Goal: Navigation & Orientation: Find specific page/section

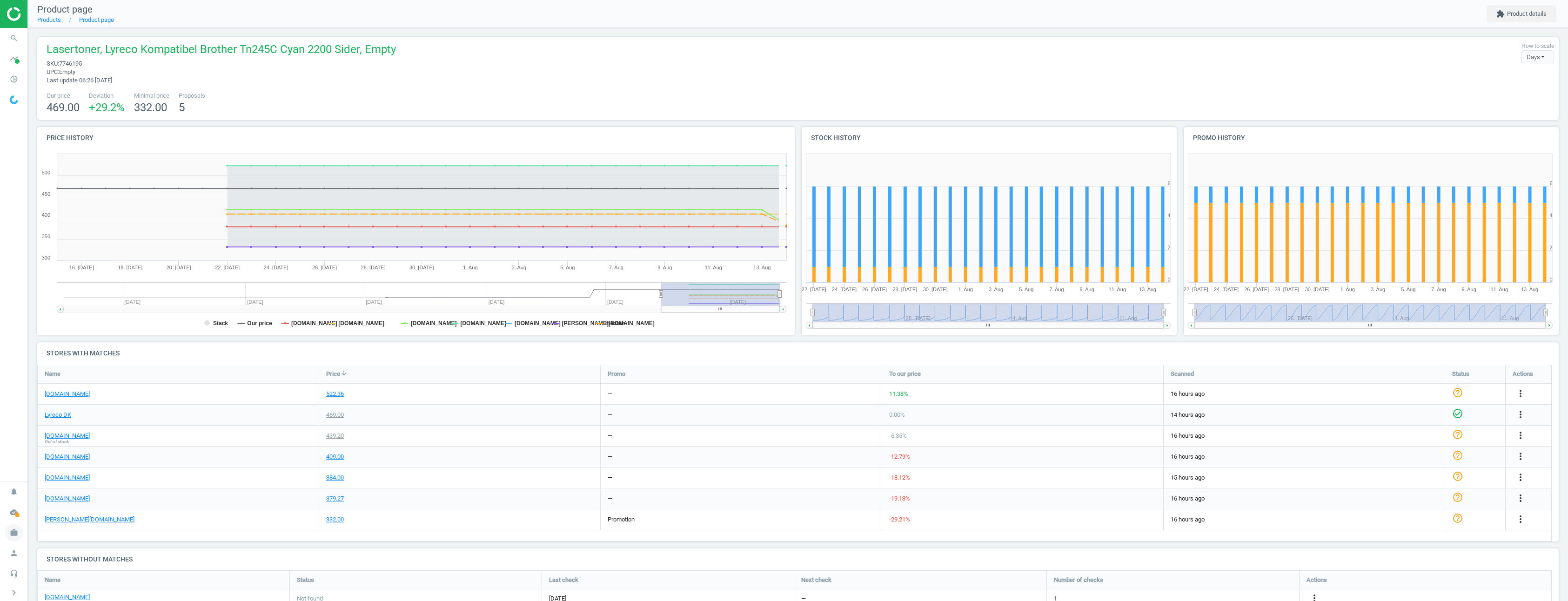
click at [18, 530] on icon "work" at bounding box center [13, 532] width 18 height 18
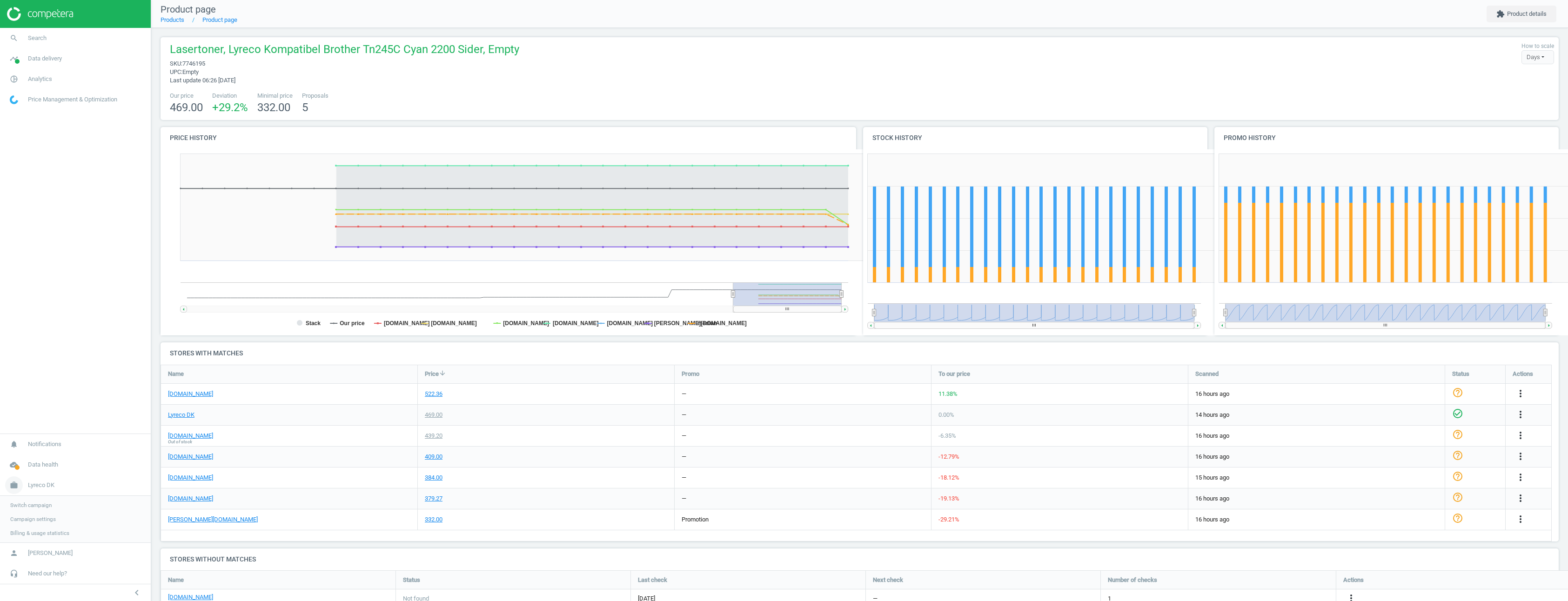
scroll to position [100, 1405]
click at [33, 502] on span "Switch campaign" at bounding box center [31, 505] width 41 height 7
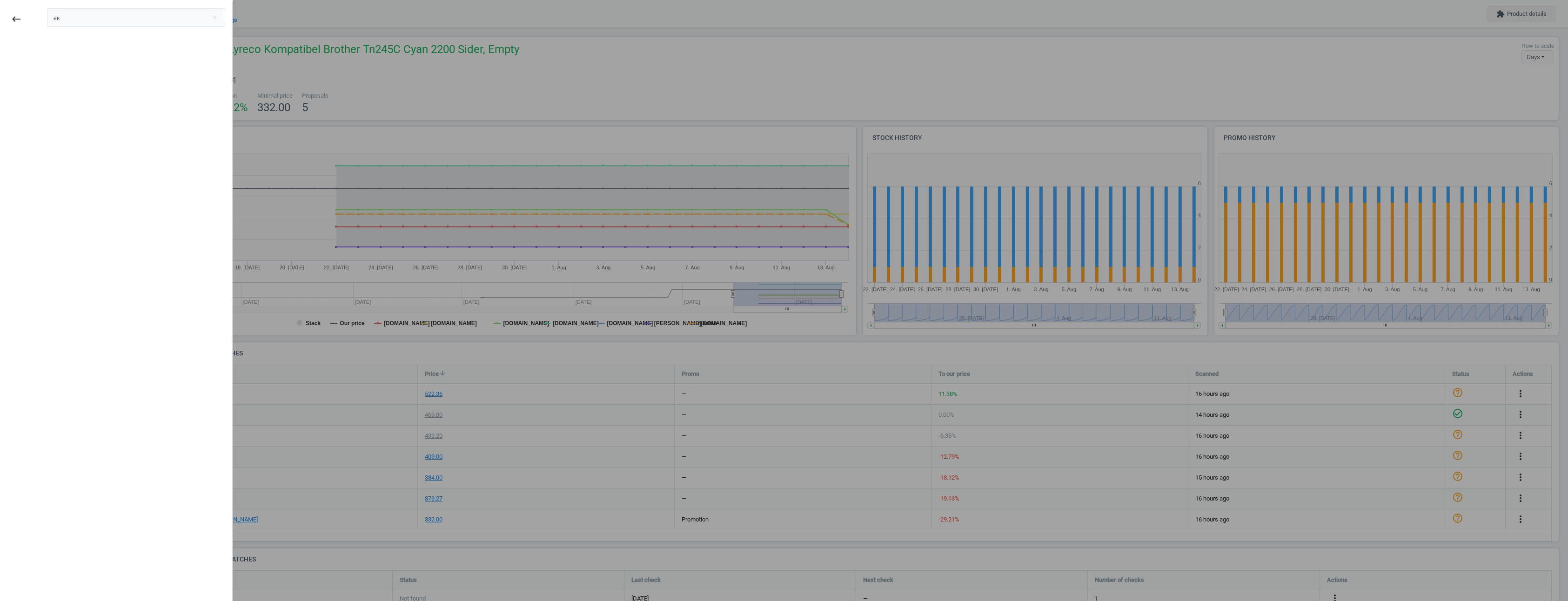
type input "е"
type input "tr"
click at [121, 51] on div "Trailappliances.com" at bounding box center [136, 52] width 178 height 15
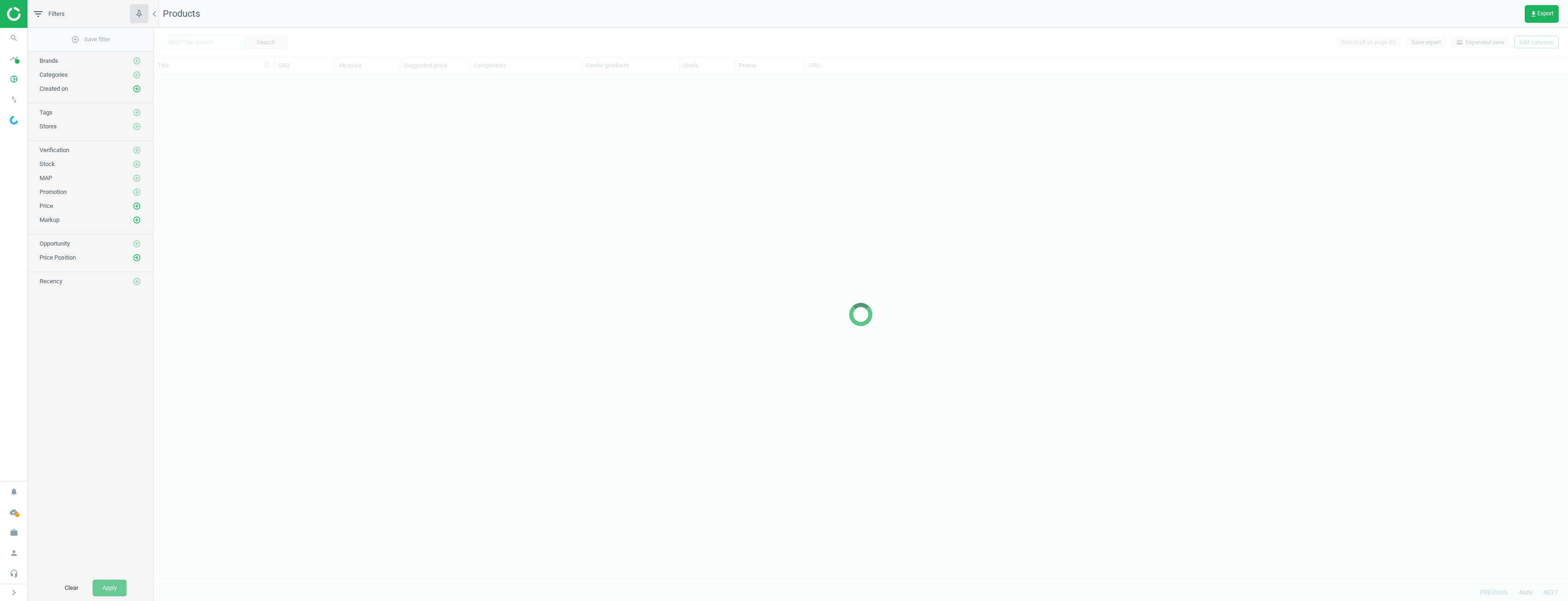
scroll to position [501, 1407]
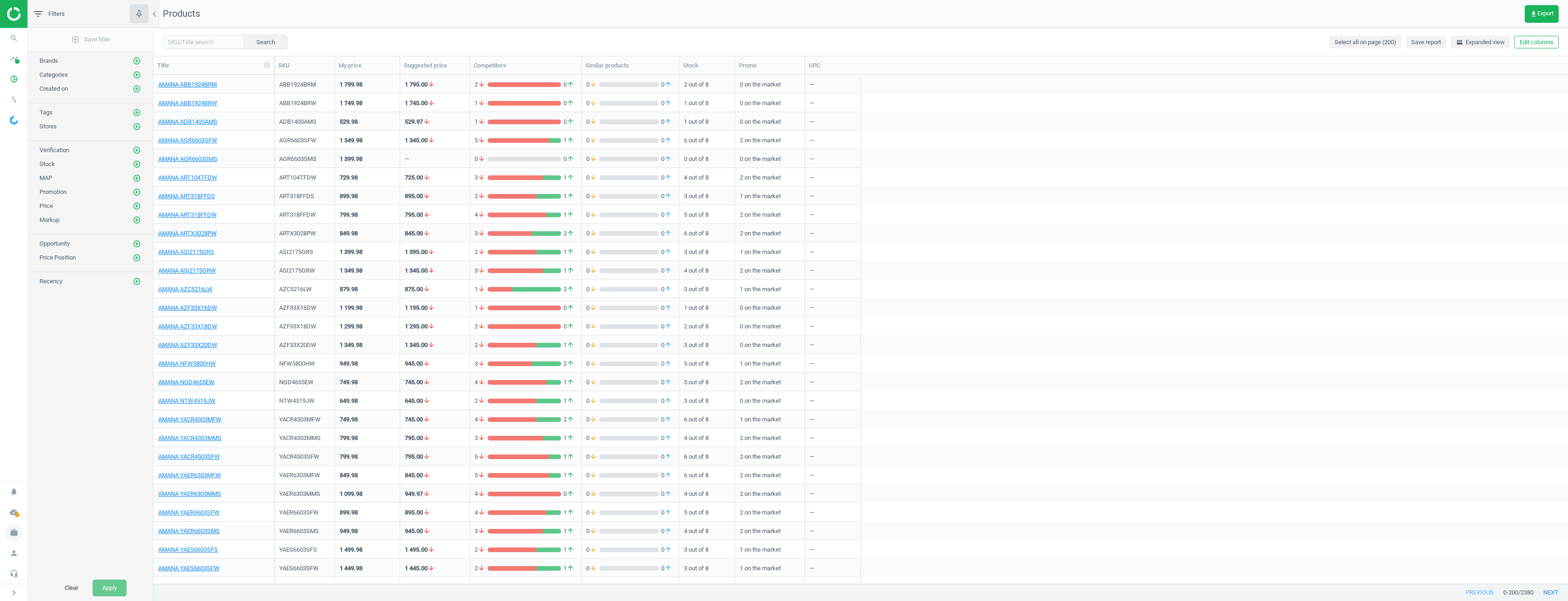
click at [18, 530] on icon "work" at bounding box center [13, 532] width 18 height 18
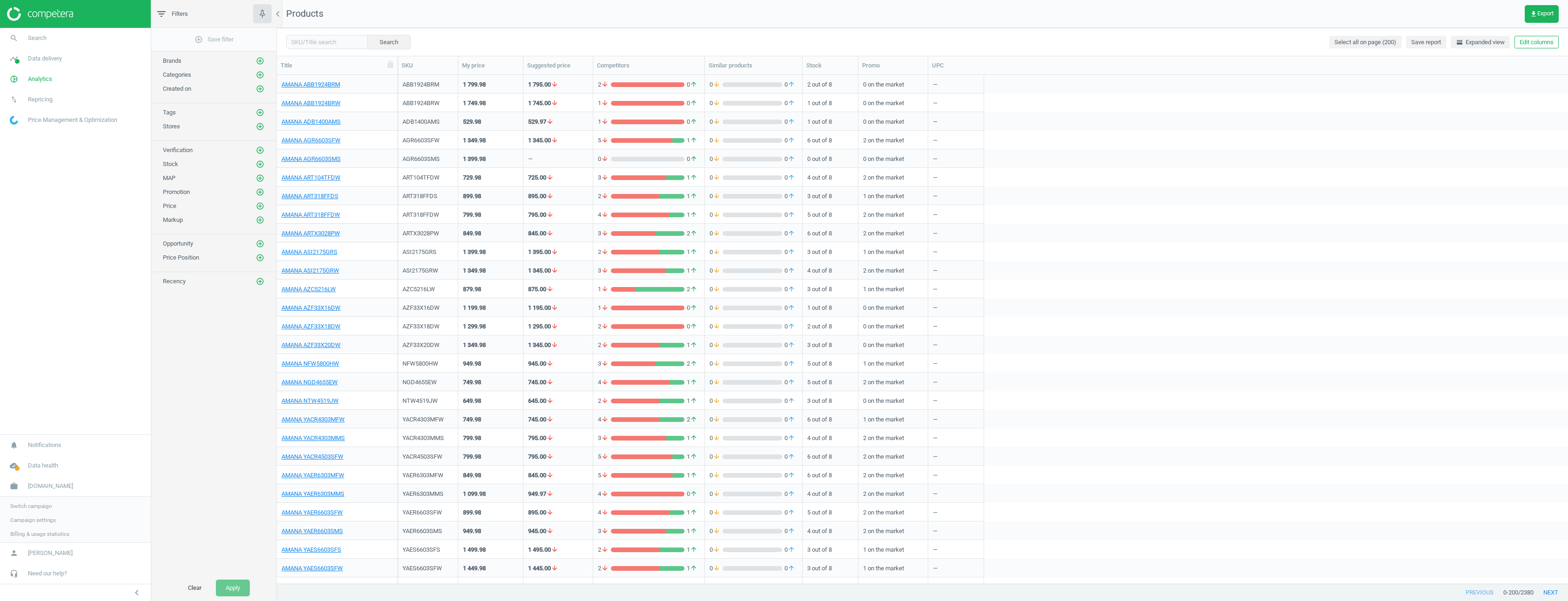
scroll to position [501, 1284]
click at [23, 504] on span "Switch campaign" at bounding box center [31, 505] width 41 height 7
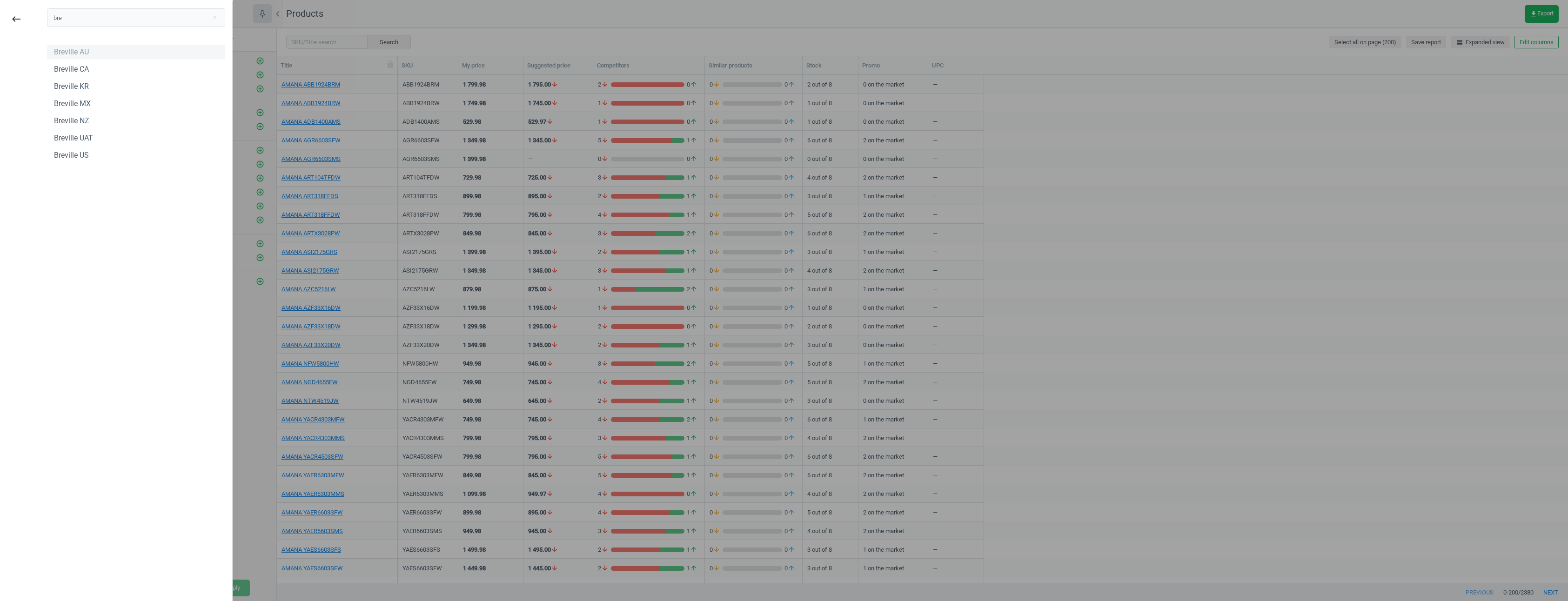
type input "bre"
click at [98, 49] on div "Breville AU" at bounding box center [136, 52] width 178 height 15
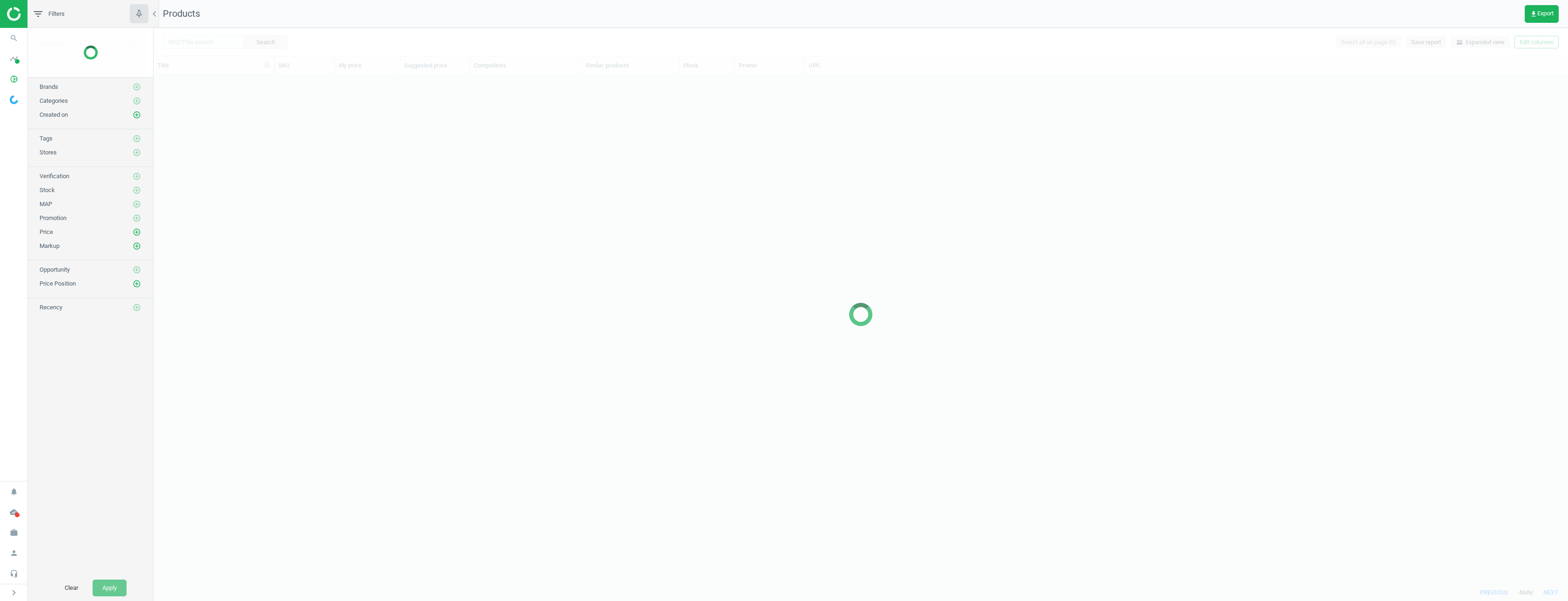
scroll to position [501, 1407]
